Goal: Find specific page/section: Find specific page/section

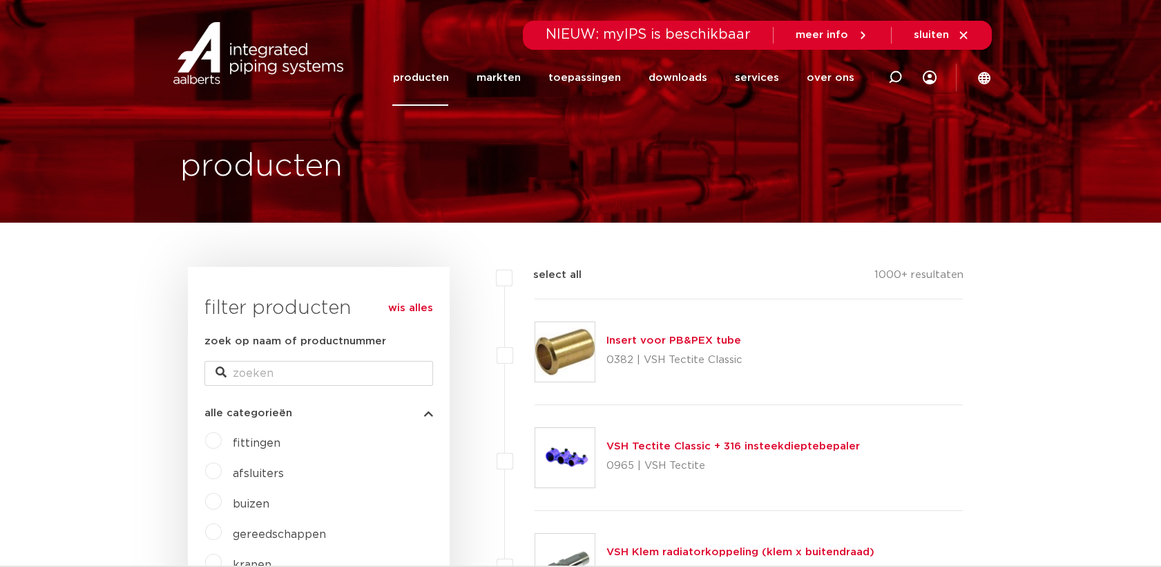
click at [414, 303] on link "wis alles" at bounding box center [410, 308] width 45 height 17
click at [384, 366] on input "zoek op naam of productnummer" at bounding box center [319, 373] width 229 height 25
paste input "6270G"
type input "6270G"
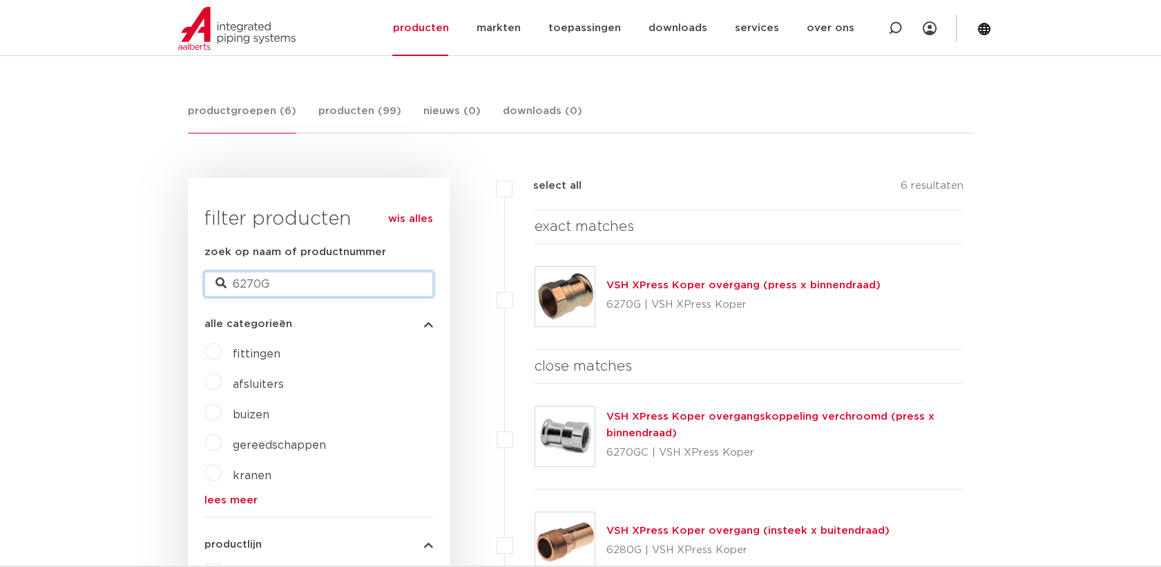
drag, startPoint x: 287, startPoint y: 281, endPoint x: 196, endPoint y: 287, distance: 91.5
paste input "SP4243GV"
type input "SP4243GV"
